Goal: Transaction & Acquisition: Purchase product/service

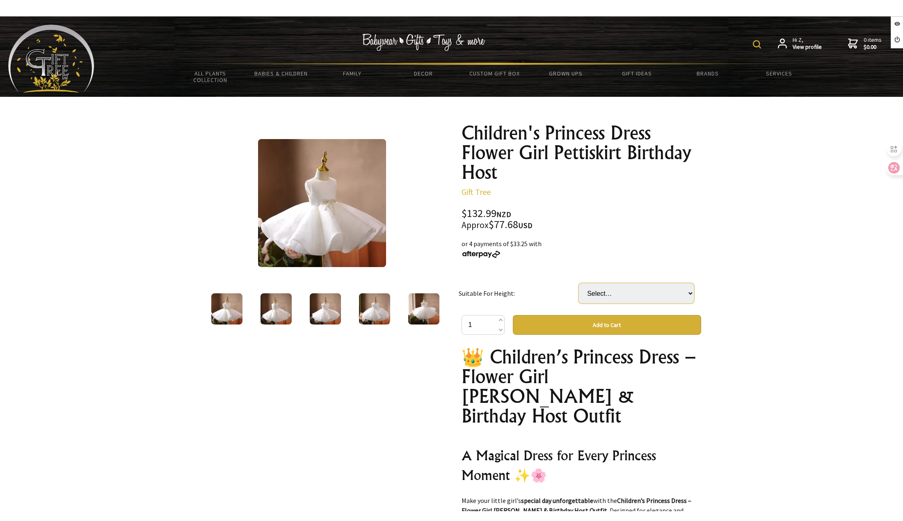
click at [622, 291] on select "Select… 80cm 90cm 100cm 110cm 120cm" at bounding box center [637, 293] width 116 height 21
select select "100cm"
click at [579, 283] on select "Select… 80cm 90cm 100cm 110cm 120cm" at bounding box center [637, 293] width 116 height 21
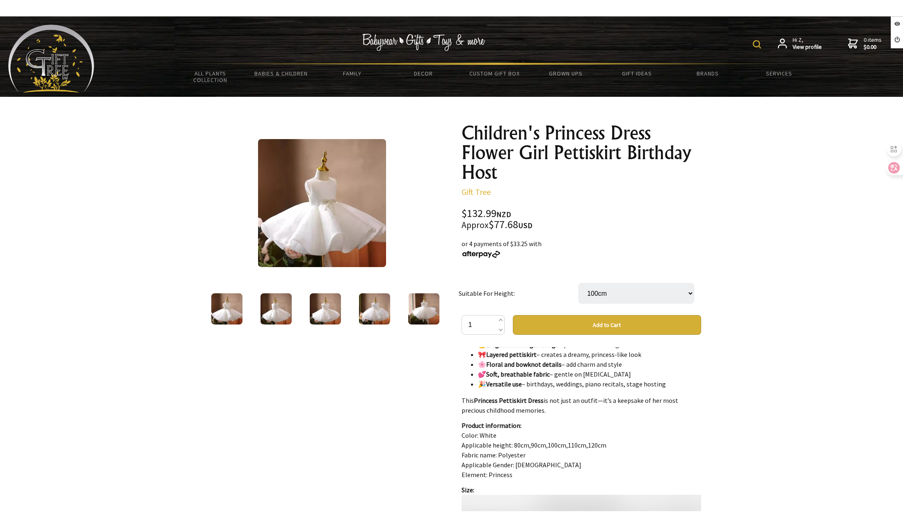
scroll to position [492, 0]
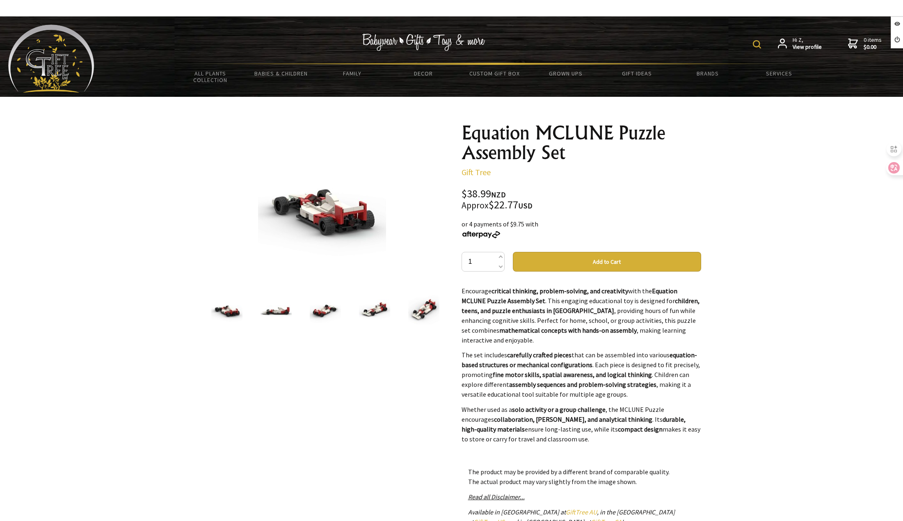
scroll to position [164, 0]
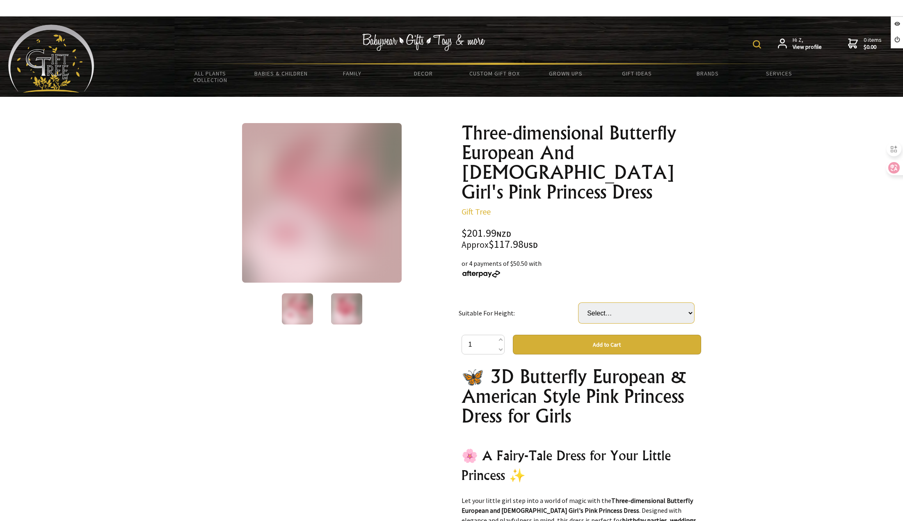
click at [599, 303] on select "Select… 80cm 90cm 100cm 110cm 120cm 130cm" at bounding box center [637, 313] width 116 height 21
select select "120cm"
click at [579, 303] on select "Select… 80cm 90cm 100cm 110cm 120cm 130cm" at bounding box center [637, 313] width 116 height 21
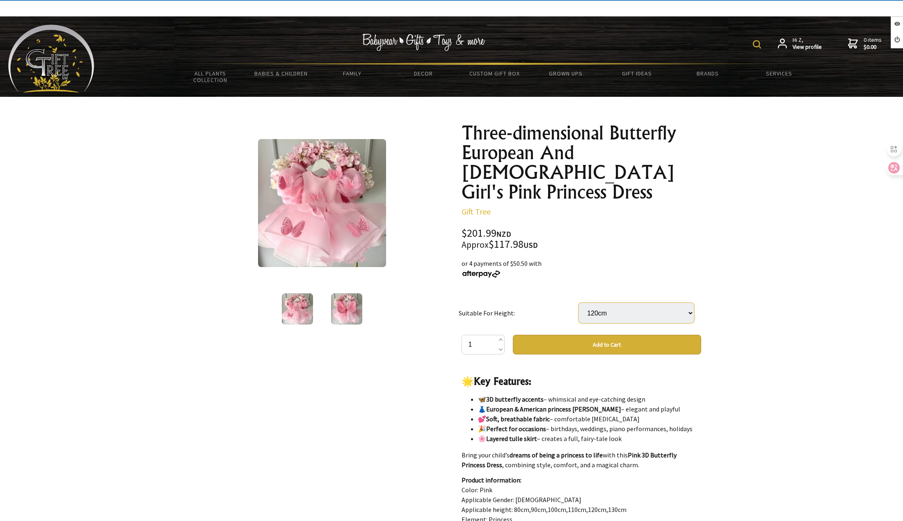
scroll to position [287, 0]
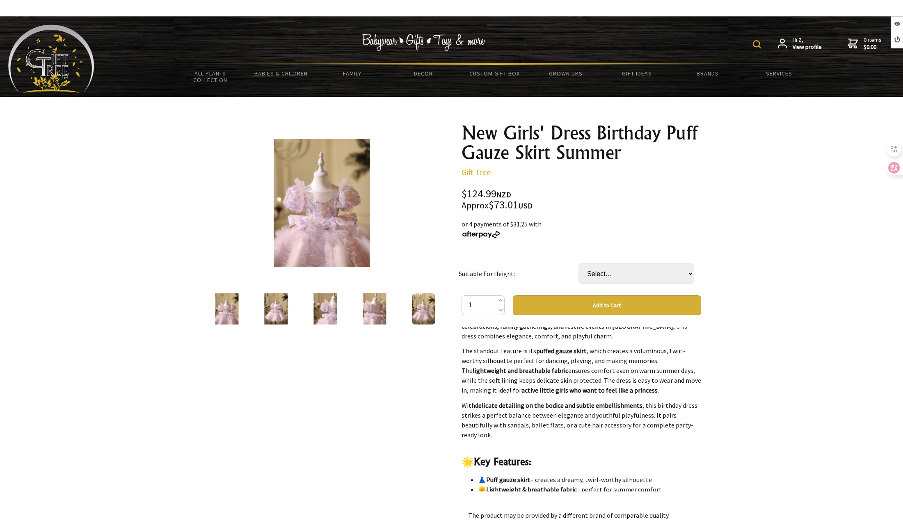
scroll to position [205, 0]
